Goal: Transaction & Acquisition: Purchase product/service

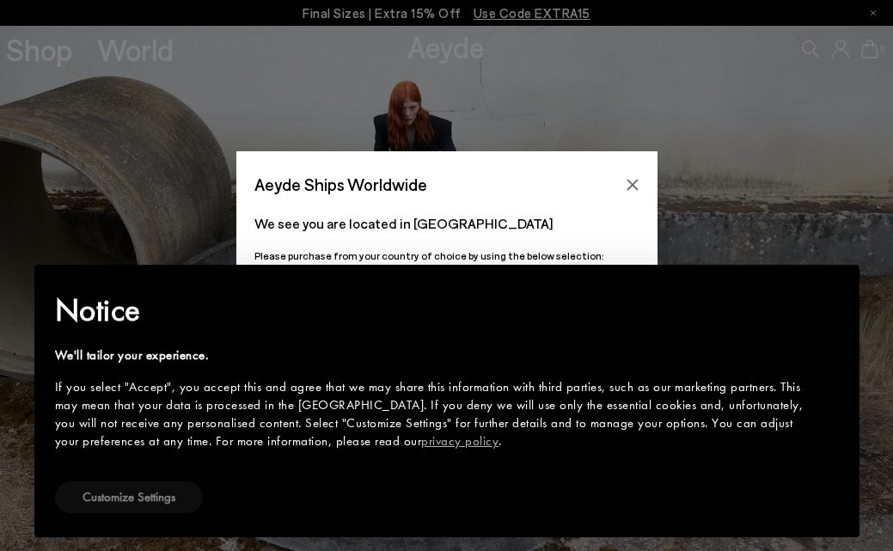
click at [117, 505] on button "Customize Settings" at bounding box center [129, 497] width 148 height 32
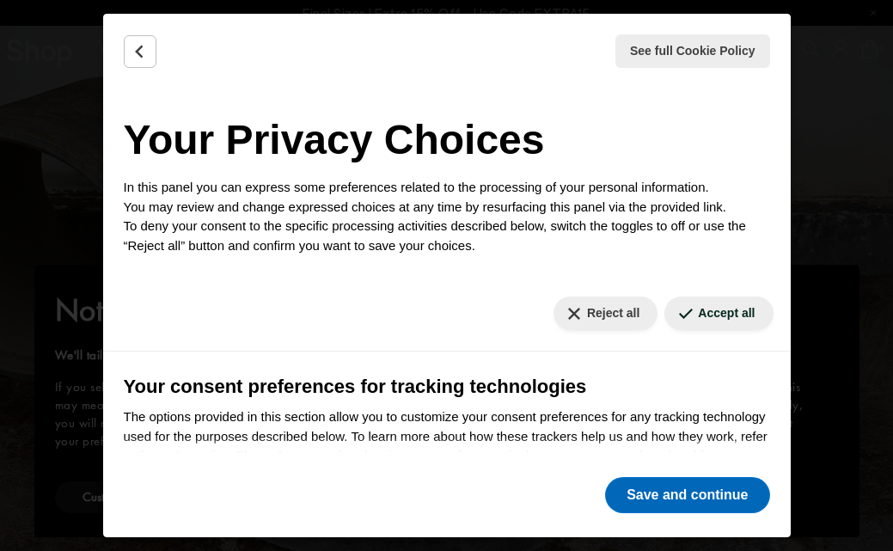
click at [696, 503] on button "Save and continue" at bounding box center [687, 495] width 164 height 36
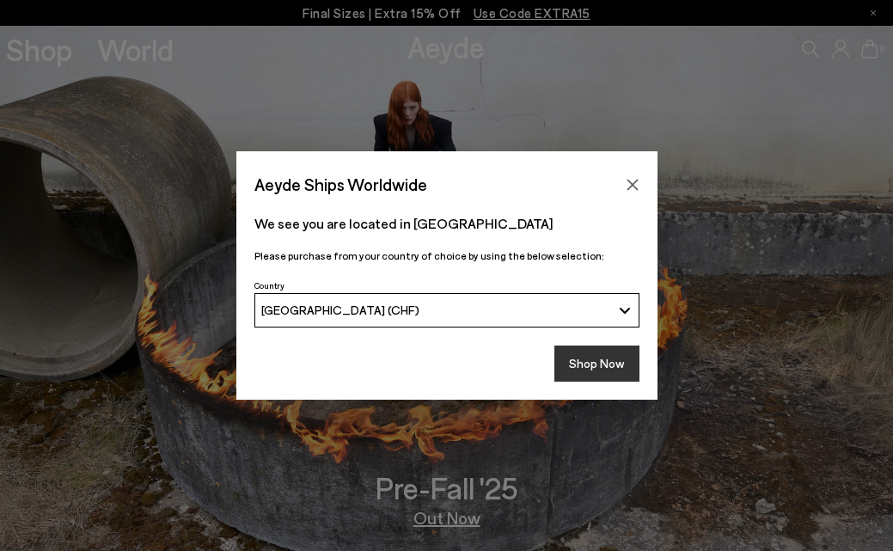
click at [613, 357] on button "Shop Now" at bounding box center [596, 363] width 85 height 36
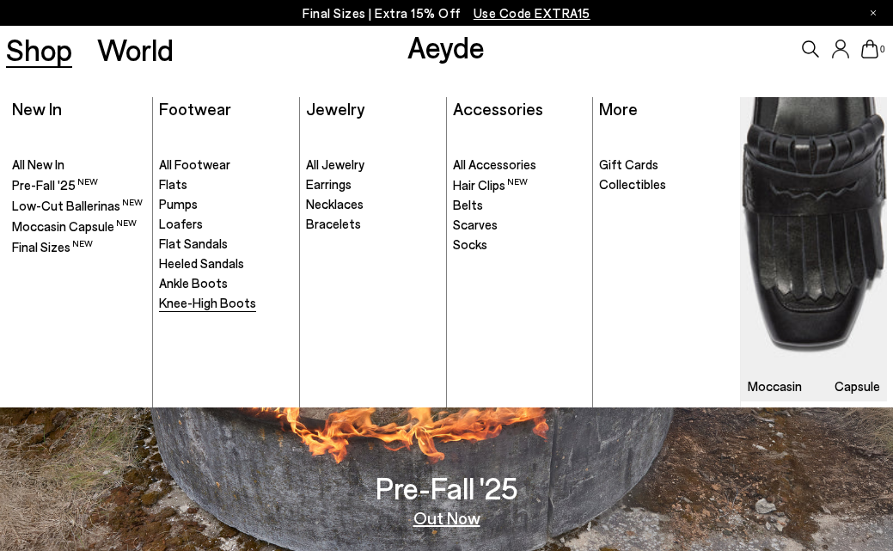
click at [218, 302] on span "Knee-High Boots" at bounding box center [207, 302] width 97 height 15
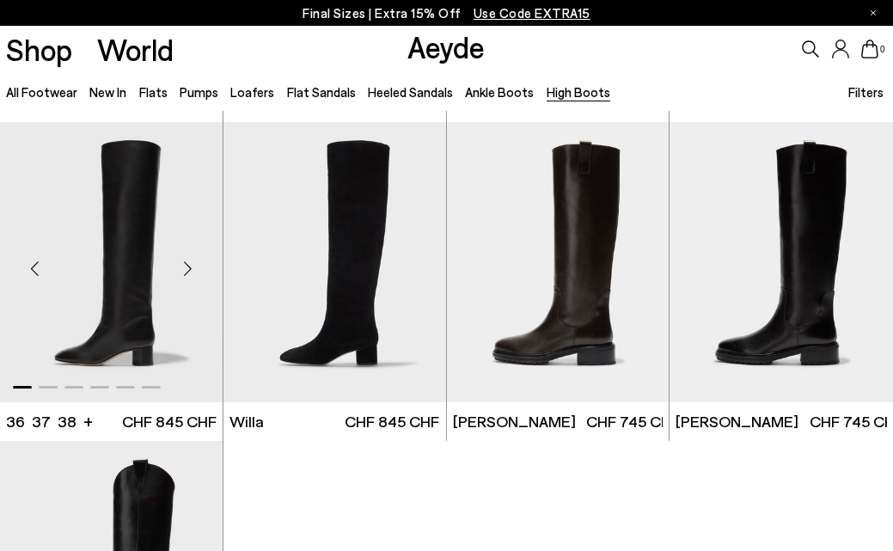
scroll to position [316, 0]
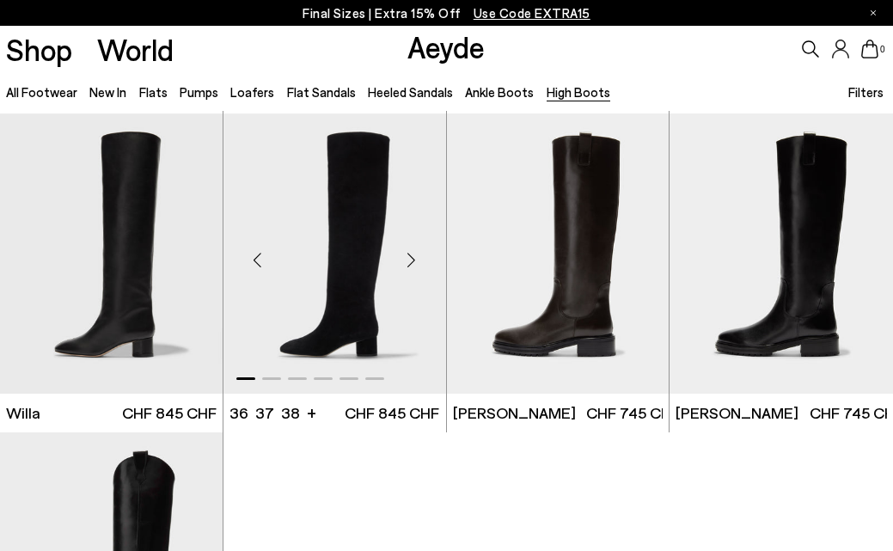
click at [410, 265] on div "Next slide" at bounding box center [412, 261] width 52 height 52
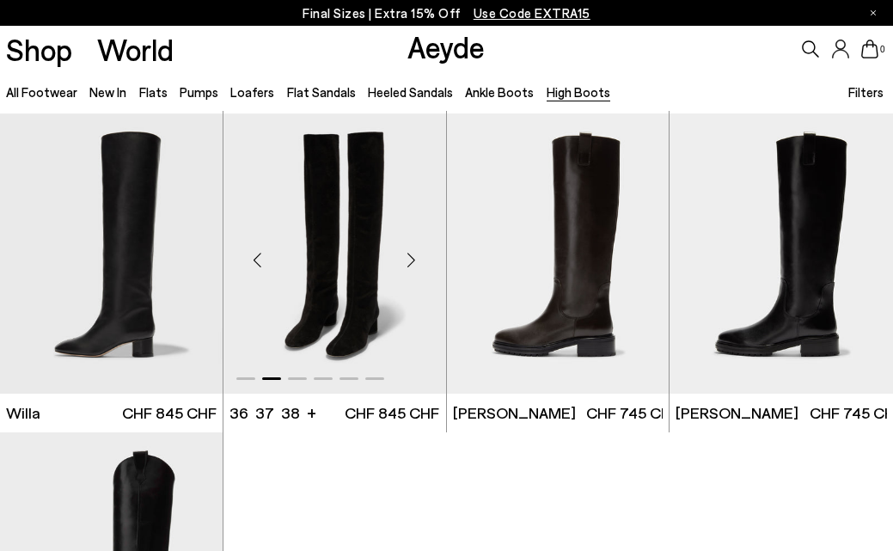
click at [410, 265] on div "Next slide" at bounding box center [412, 261] width 52 height 52
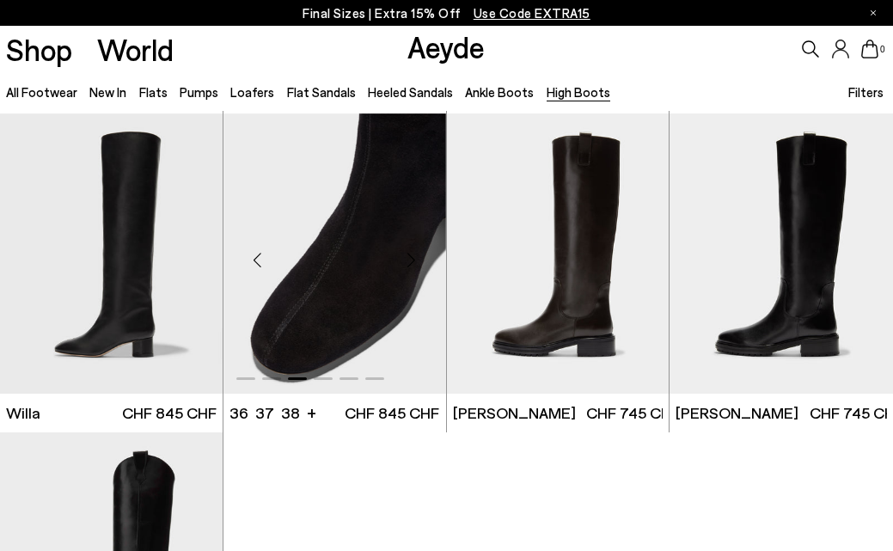
click at [410, 265] on div "Next slide" at bounding box center [412, 261] width 52 height 52
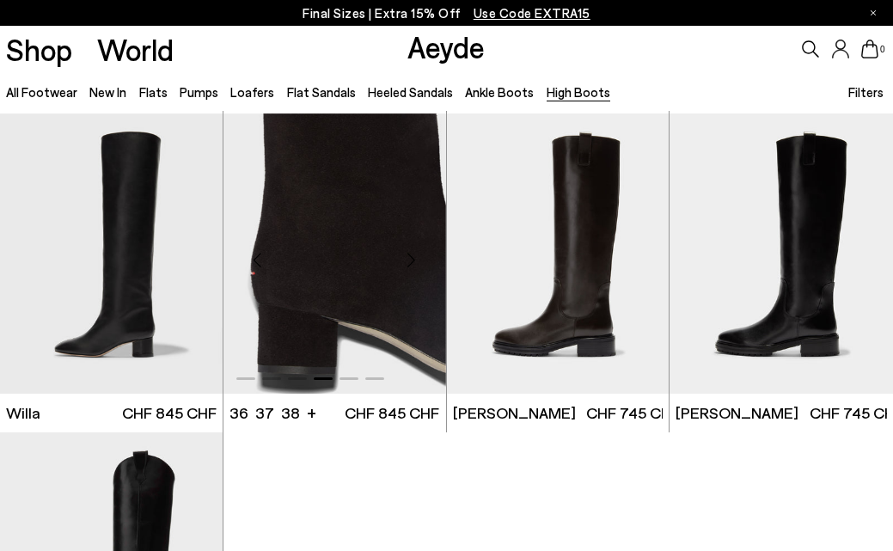
click at [410, 265] on div "Next slide" at bounding box center [412, 261] width 52 height 52
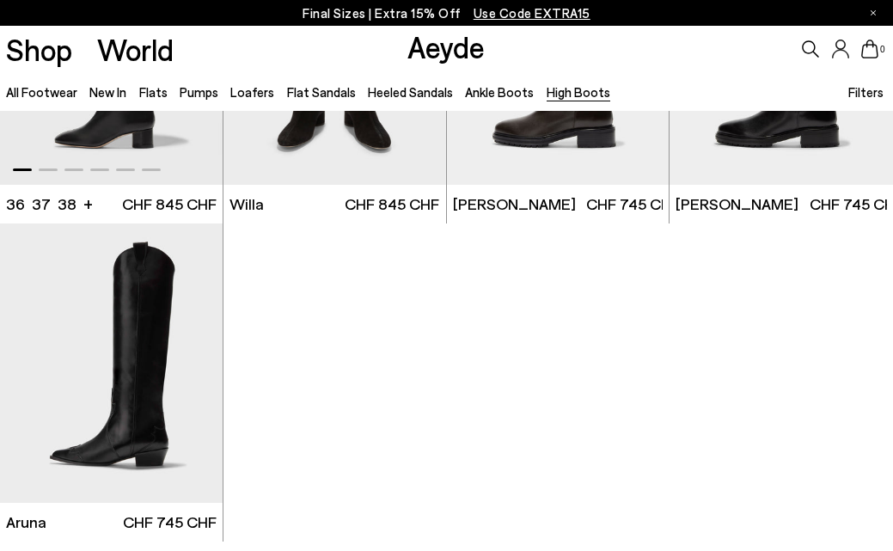
scroll to position [577, 0]
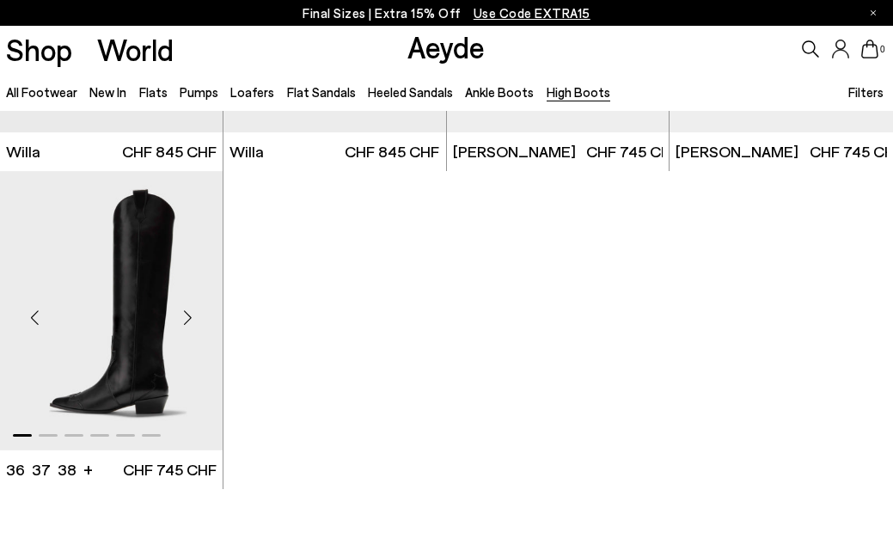
click at [190, 317] on div "Next slide" at bounding box center [188, 318] width 52 height 52
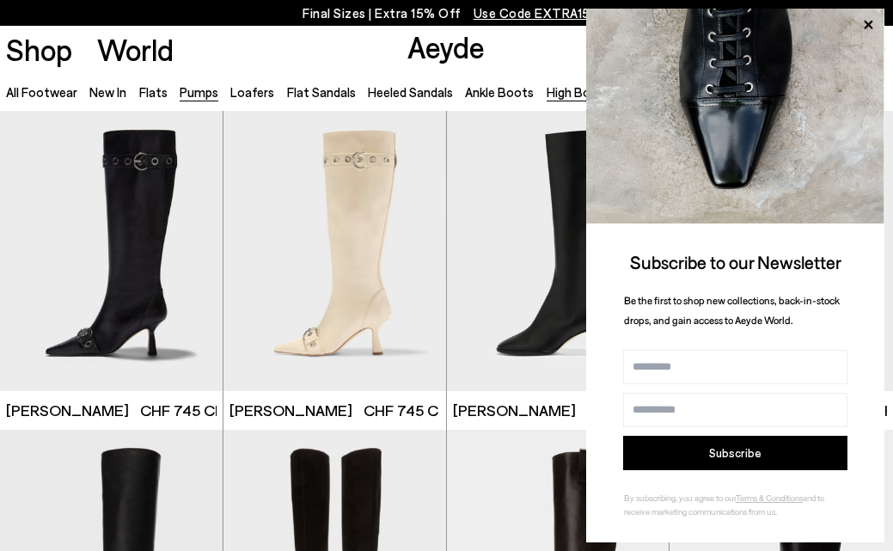
scroll to position [0, 0]
click at [865, 21] on icon at bounding box center [867, 25] width 9 height 9
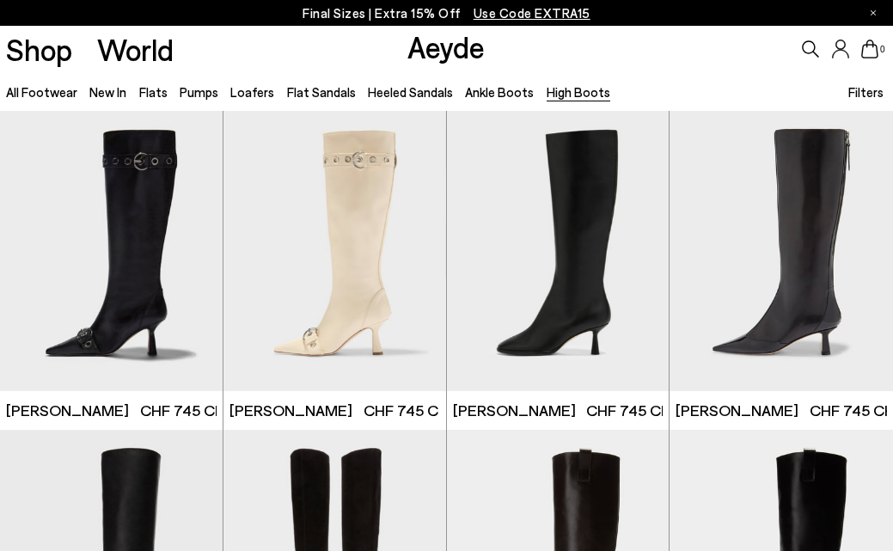
click at [563, 92] on link "High Boots" at bounding box center [578, 91] width 64 height 15
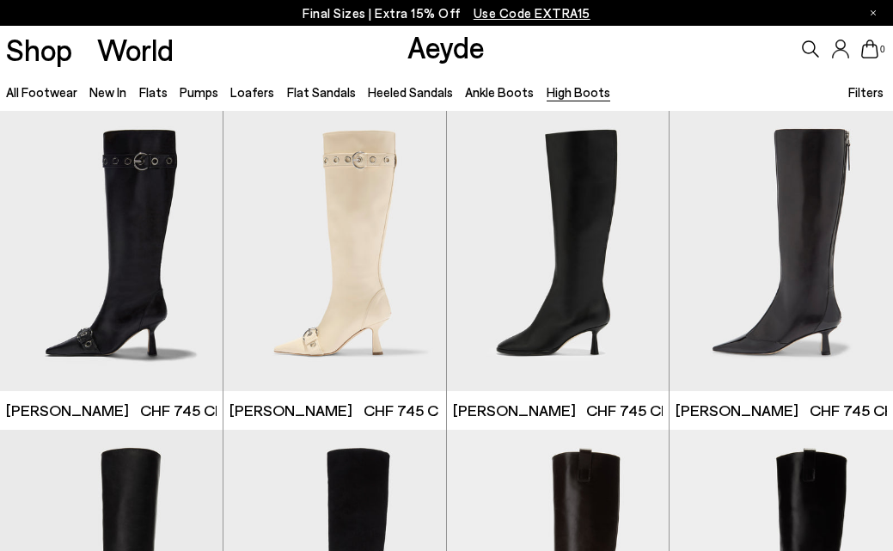
click at [96, 104] on ul "All Footwear New In Flats Pumps Loafers Flat Sandals Heeled Sandals Ankle Boots…" at bounding box center [314, 91] width 616 height 39
click at [96, 97] on link "New In" at bounding box center [107, 91] width 37 height 15
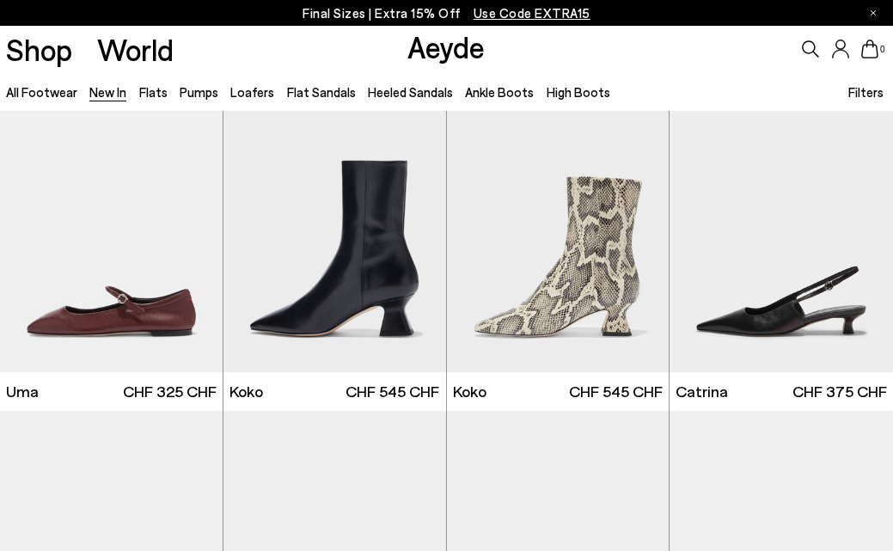
scroll to position [6072, 0]
